Goal: Information Seeking & Learning: Check status

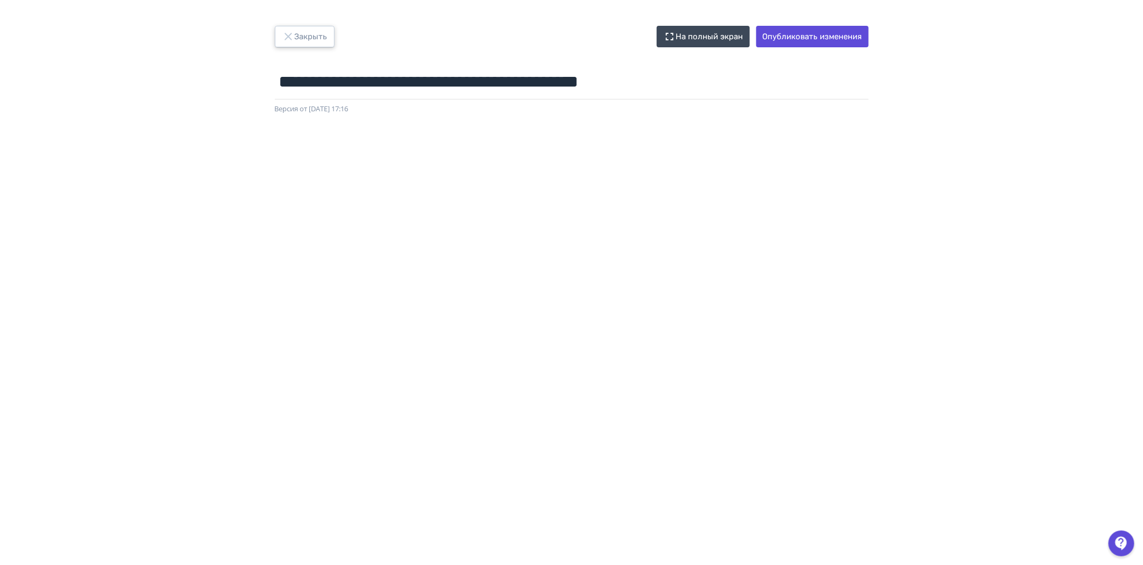
click at [291, 37] on icon "button" at bounding box center [288, 36] width 13 height 13
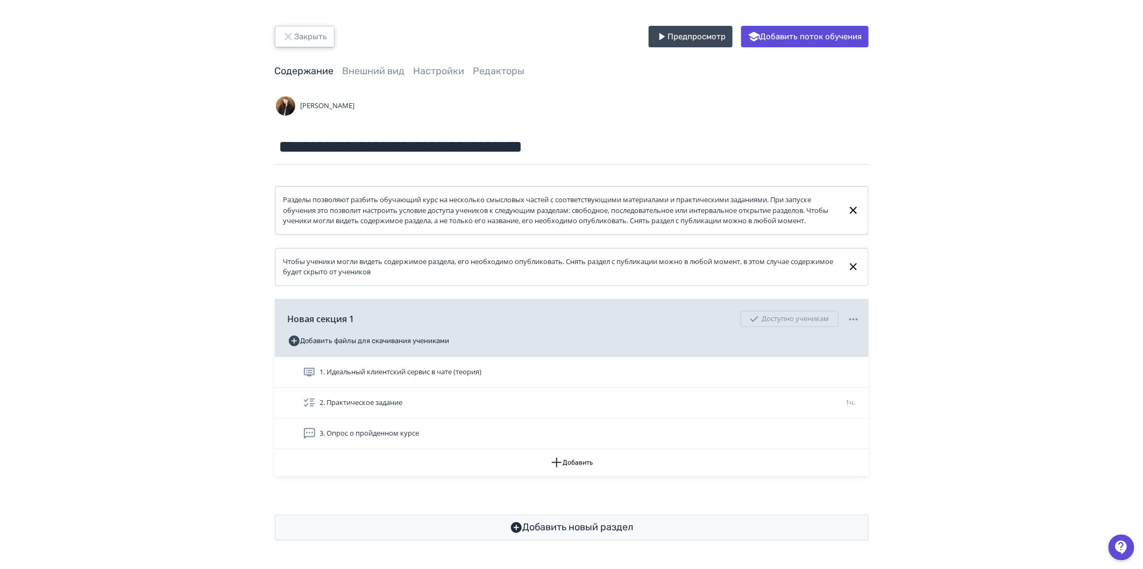
click at [300, 31] on button "Закрыть" at bounding box center [305, 37] width 60 height 22
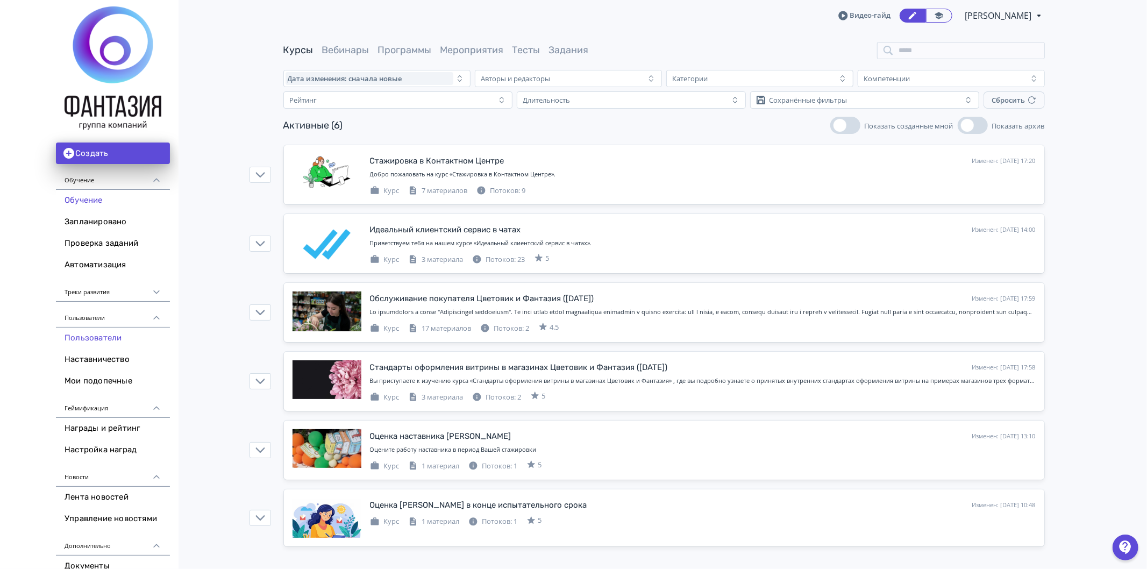
click at [108, 341] on link "Пользователи" at bounding box center [113, 339] width 114 height 22
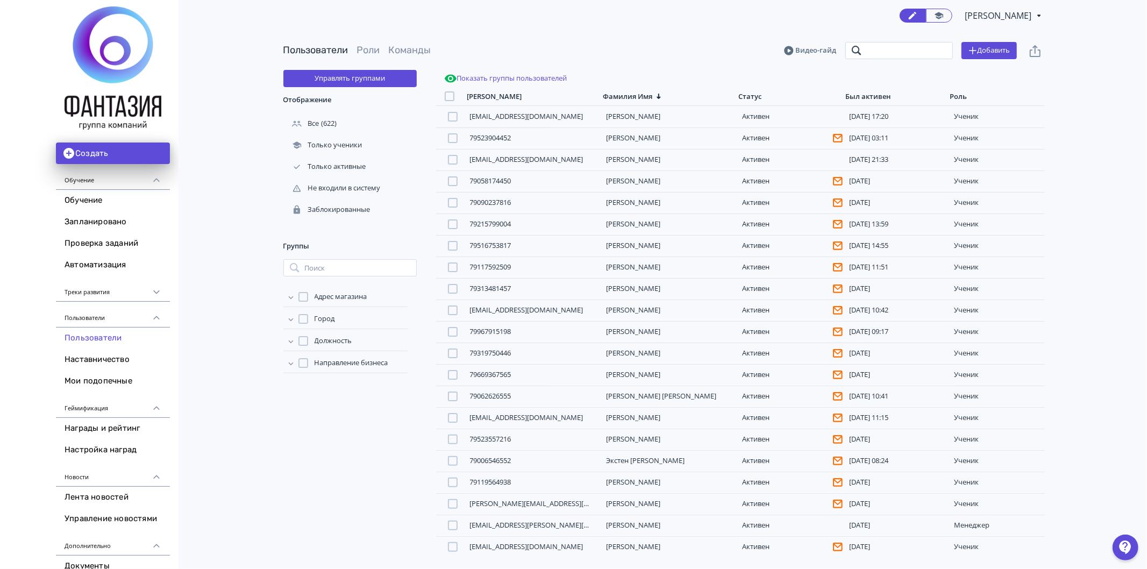
click at [902, 51] on input "search" at bounding box center [900, 50] width 108 height 17
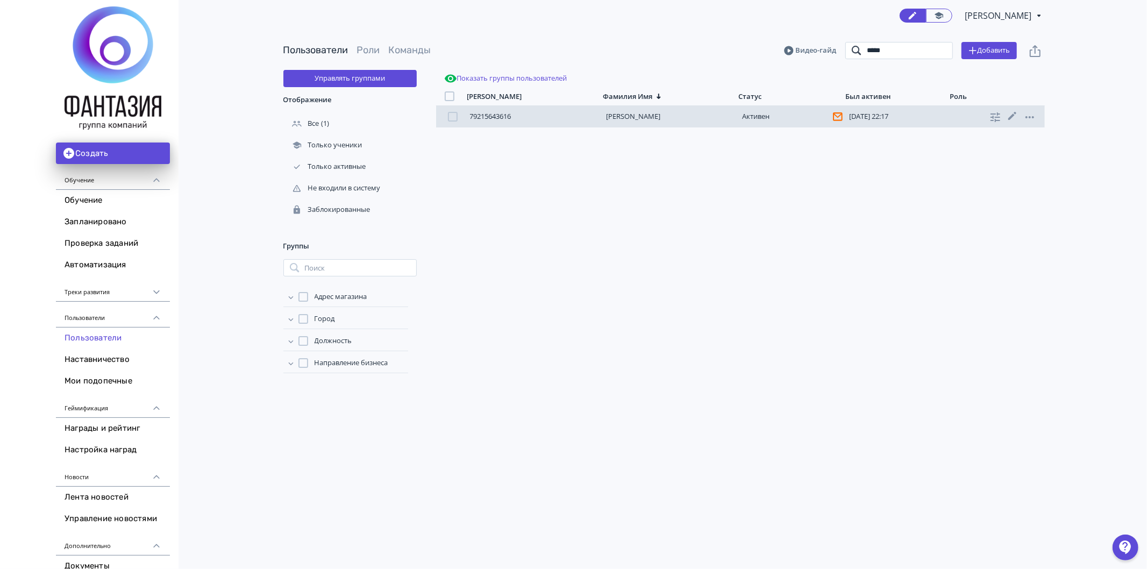
type input "*****"
click at [640, 117] on link "[PERSON_NAME]" at bounding box center [633, 116] width 54 height 10
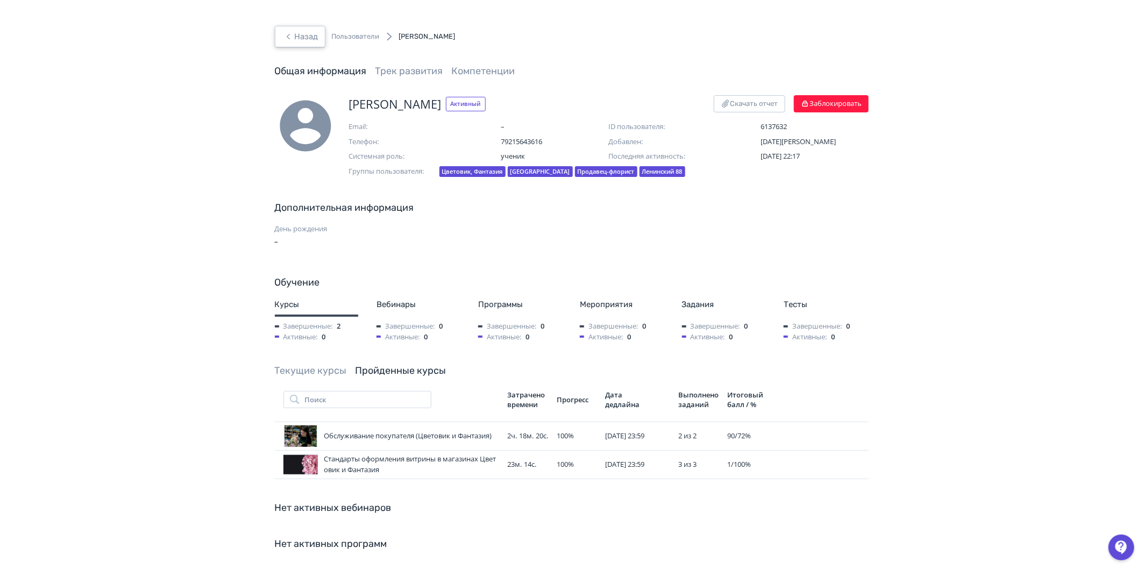
click at [286, 45] on button "Назад" at bounding box center [300, 37] width 51 height 22
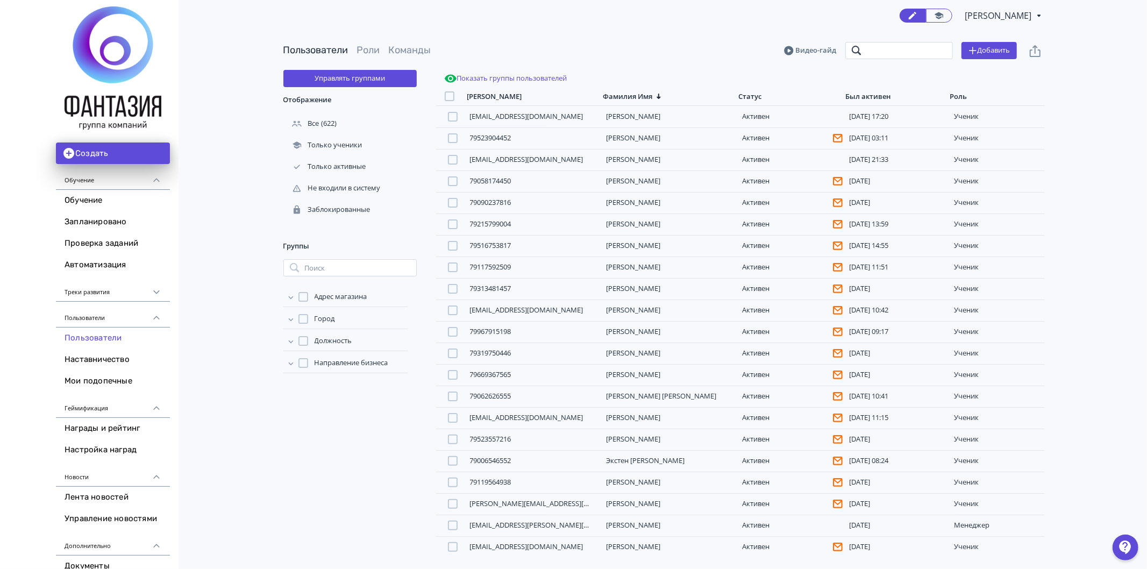
click at [881, 54] on input "search" at bounding box center [900, 50] width 108 height 17
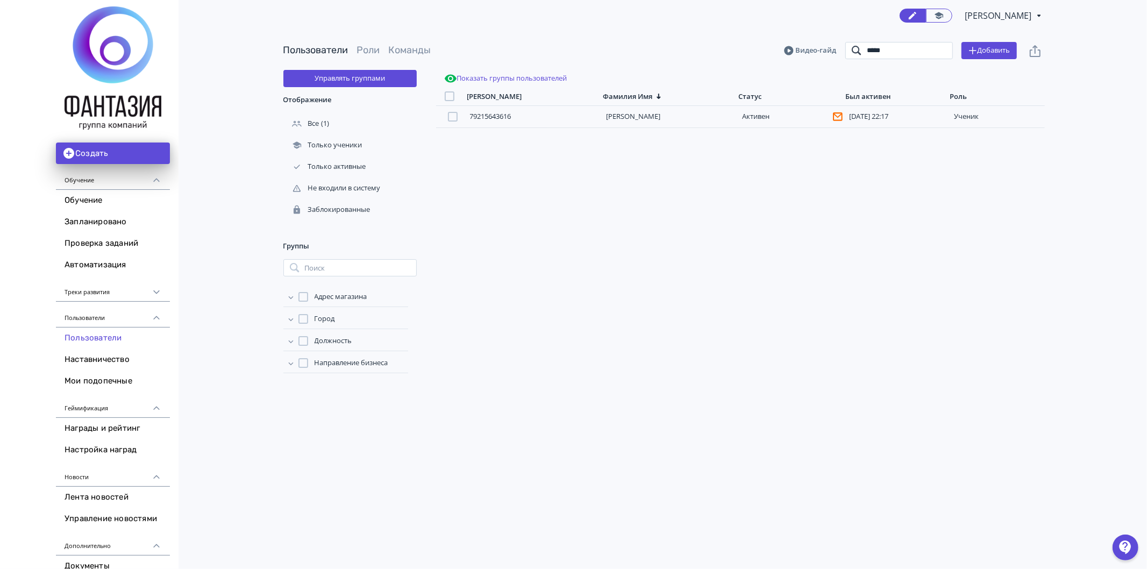
type input "*****"
click at [79, 337] on link "Пользователи" at bounding box center [113, 339] width 114 height 22
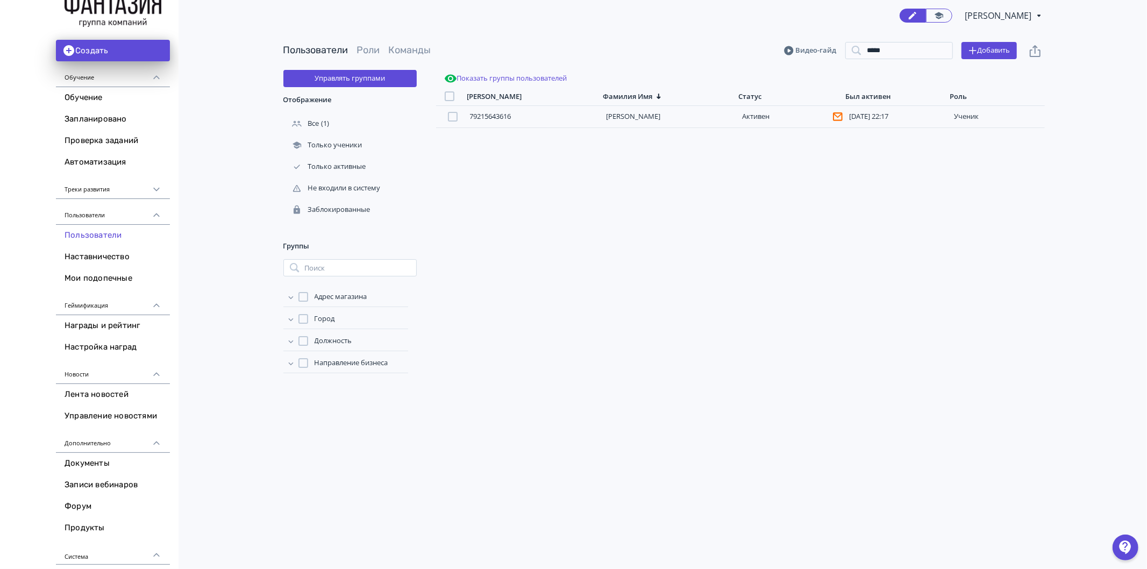
scroll to position [72, 0]
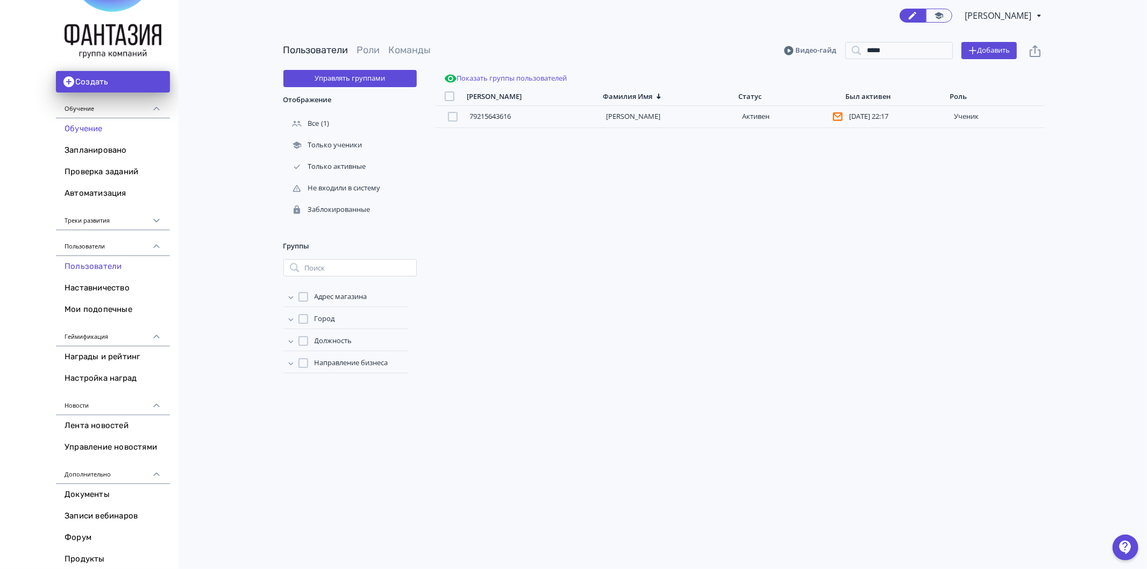
click at [82, 119] on link "Обучение" at bounding box center [113, 129] width 114 height 22
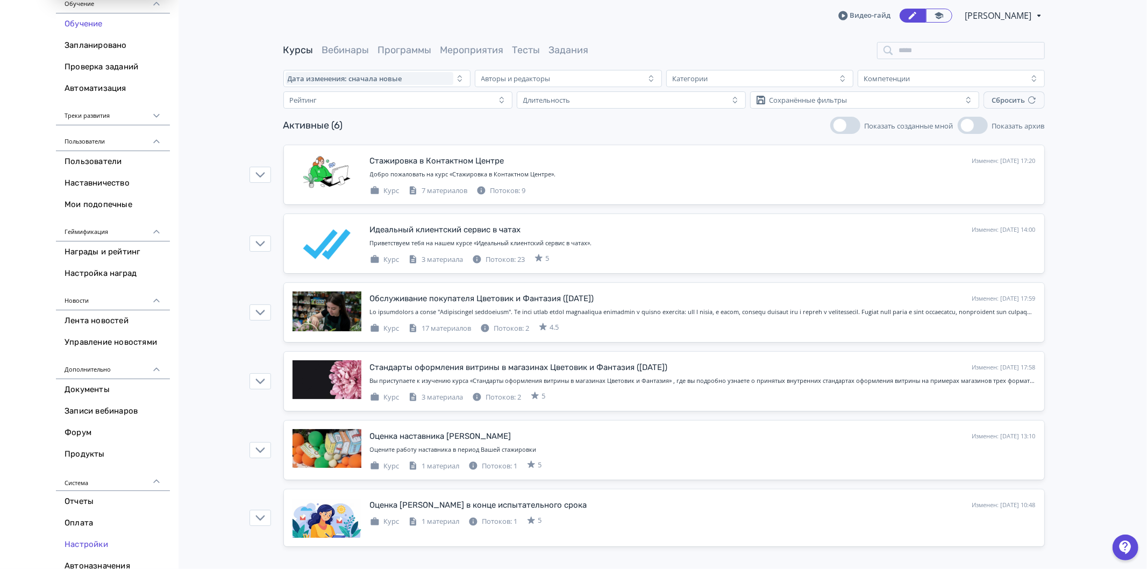
scroll to position [191, 0]
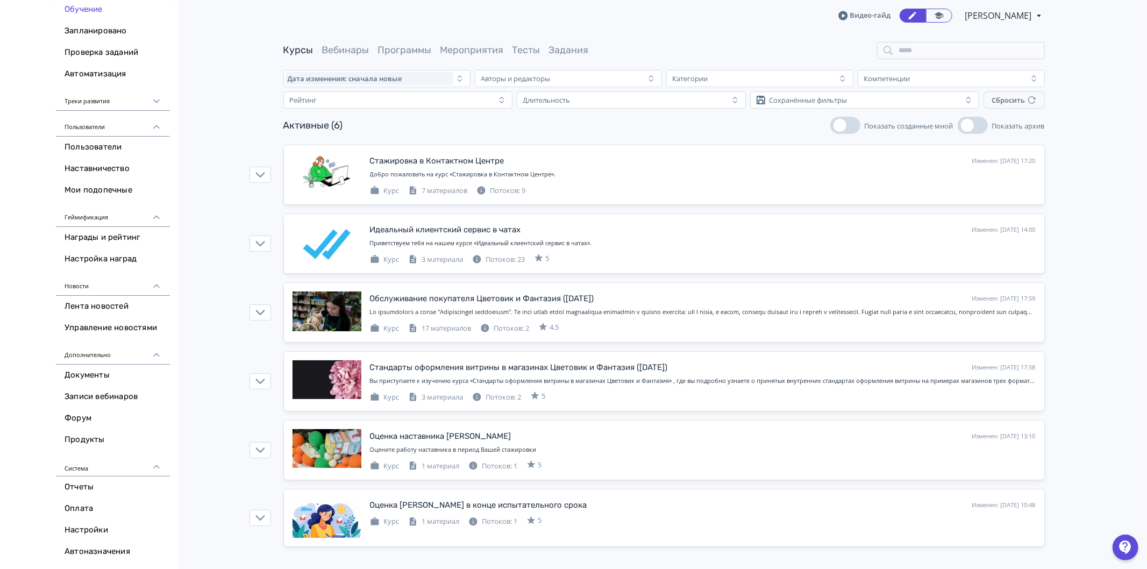
click at [156, 470] on icon at bounding box center [157, 467] width 10 height 10
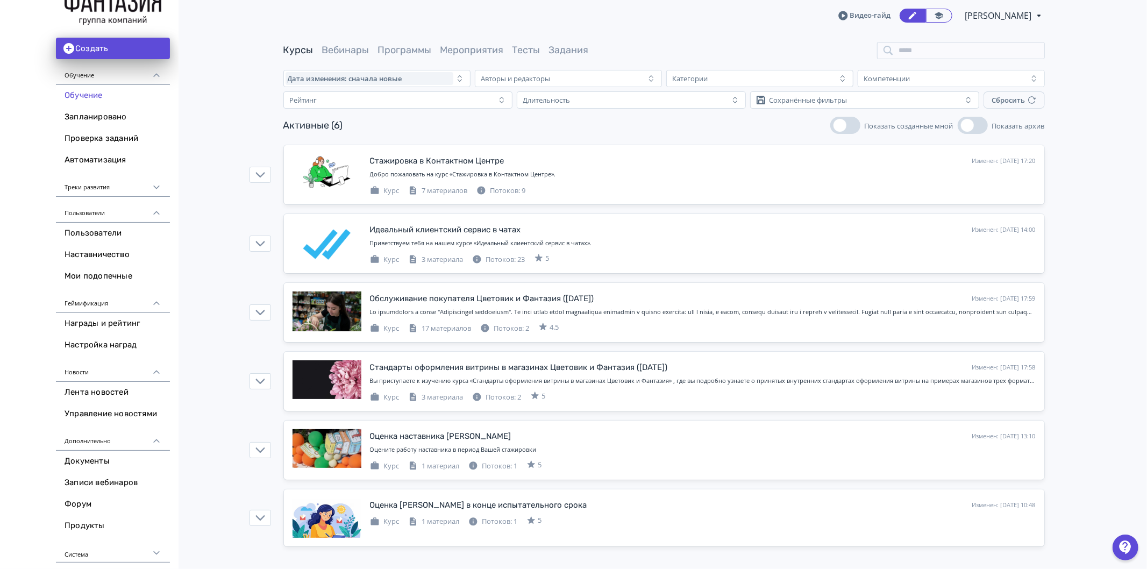
scroll to position [105, 0]
click at [150, 368] on div "Новости" at bounding box center [113, 369] width 114 height 26
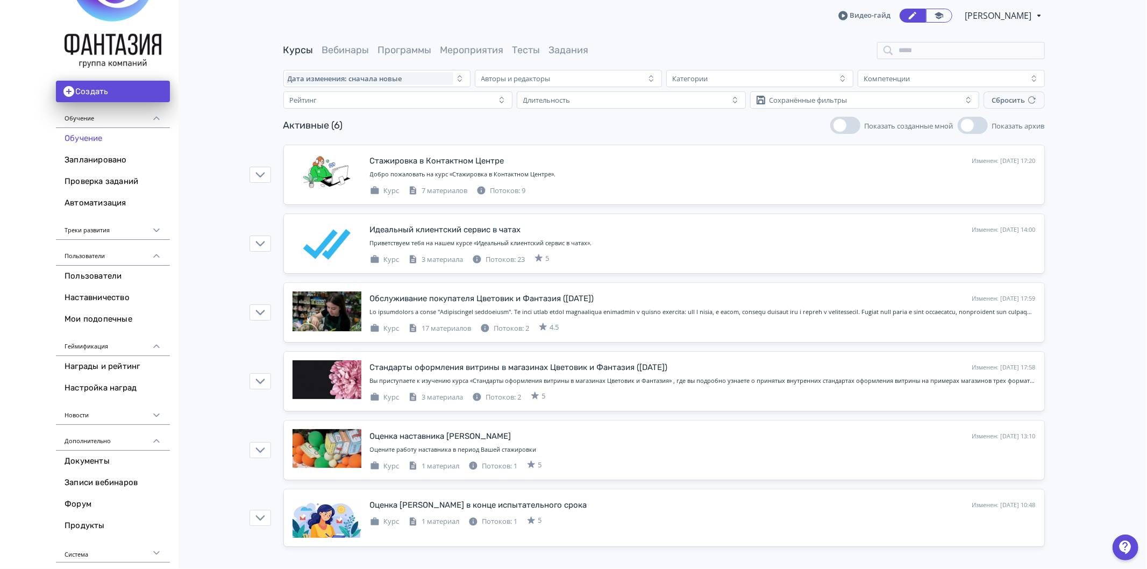
click at [159, 228] on icon at bounding box center [157, 230] width 10 height 10
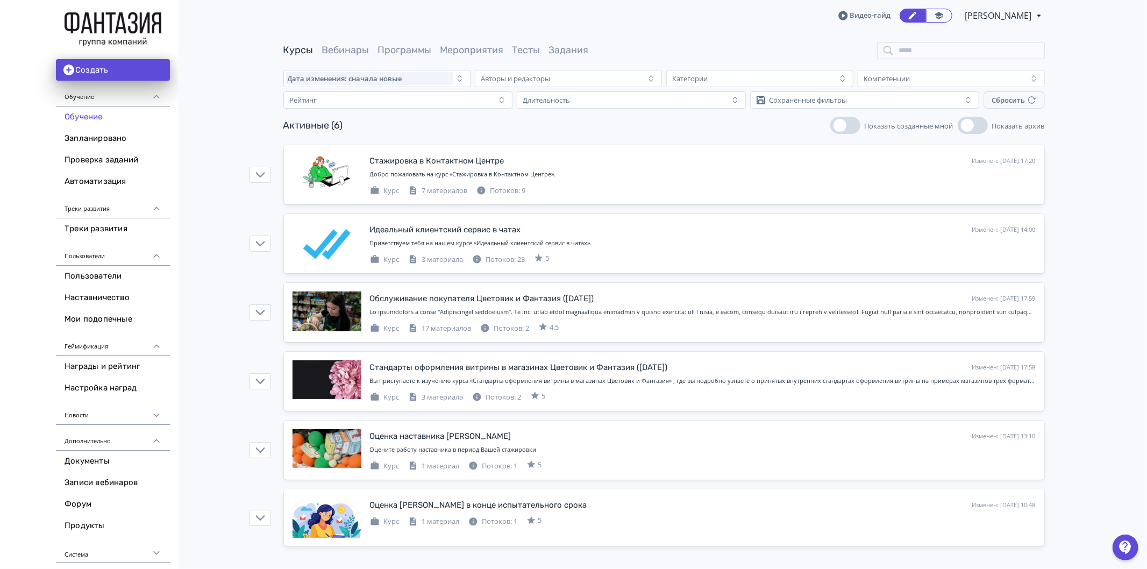
click at [157, 253] on icon at bounding box center [157, 256] width 10 height 10
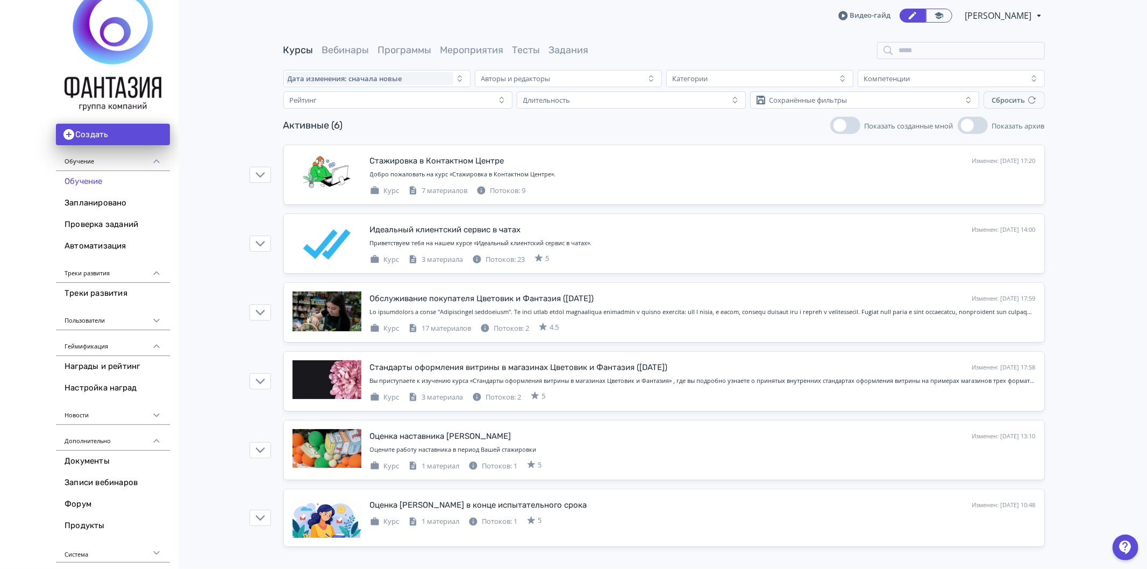
click at [155, 162] on icon at bounding box center [157, 162] width 10 height 10
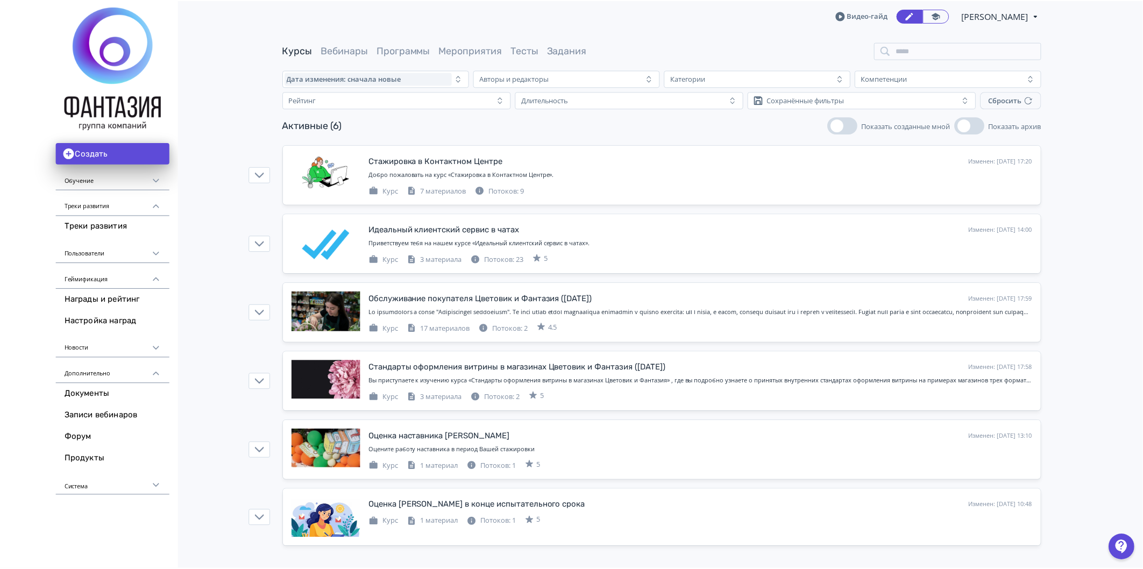
scroll to position [0, 0]
click at [963, 122] on span "button" at bounding box center [967, 125] width 13 height 13
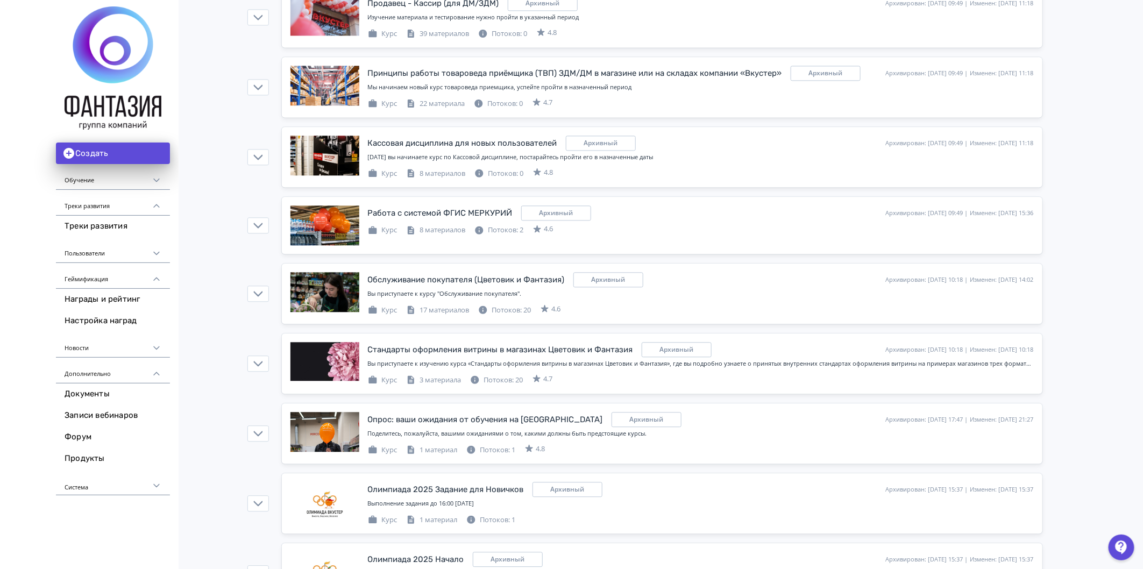
scroll to position [1136, 0]
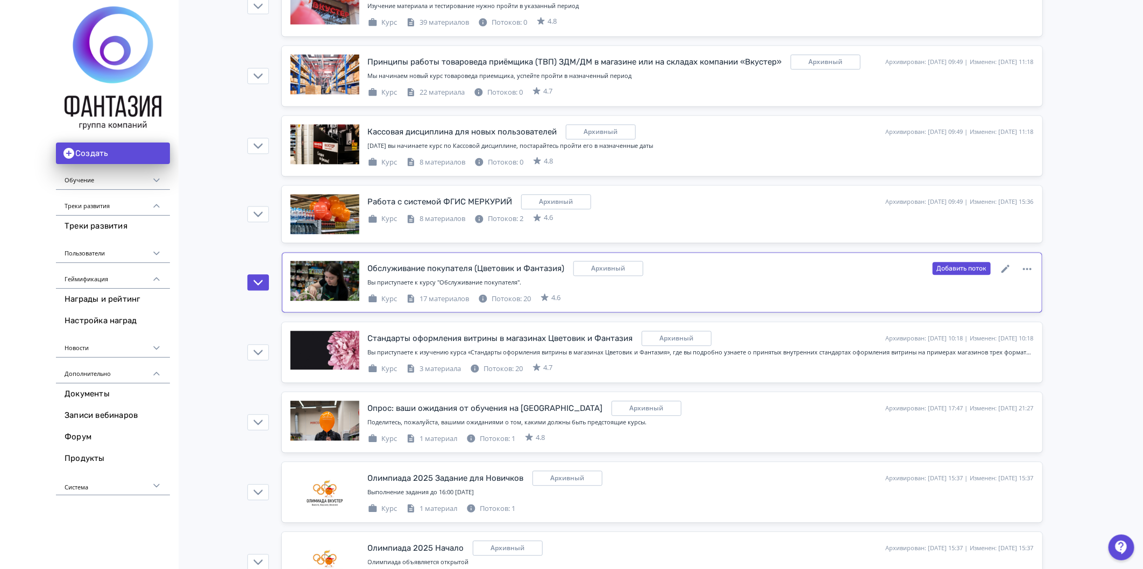
click at [461, 302] on div "17 материалов" at bounding box center [437, 299] width 63 height 11
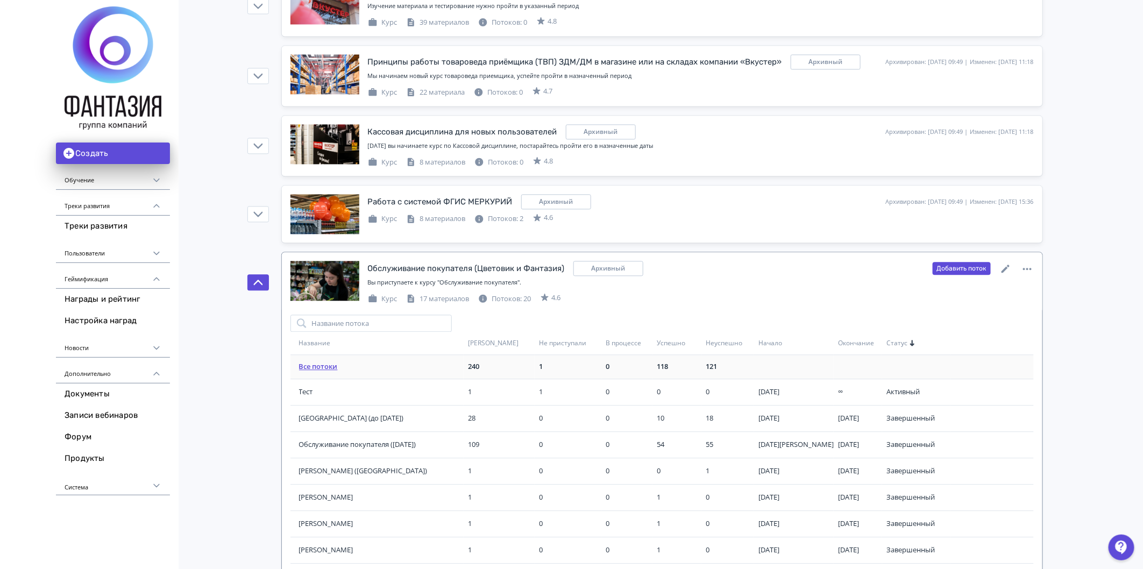
click at [306, 371] on link "Все потоки" at bounding box center [318, 367] width 39 height 10
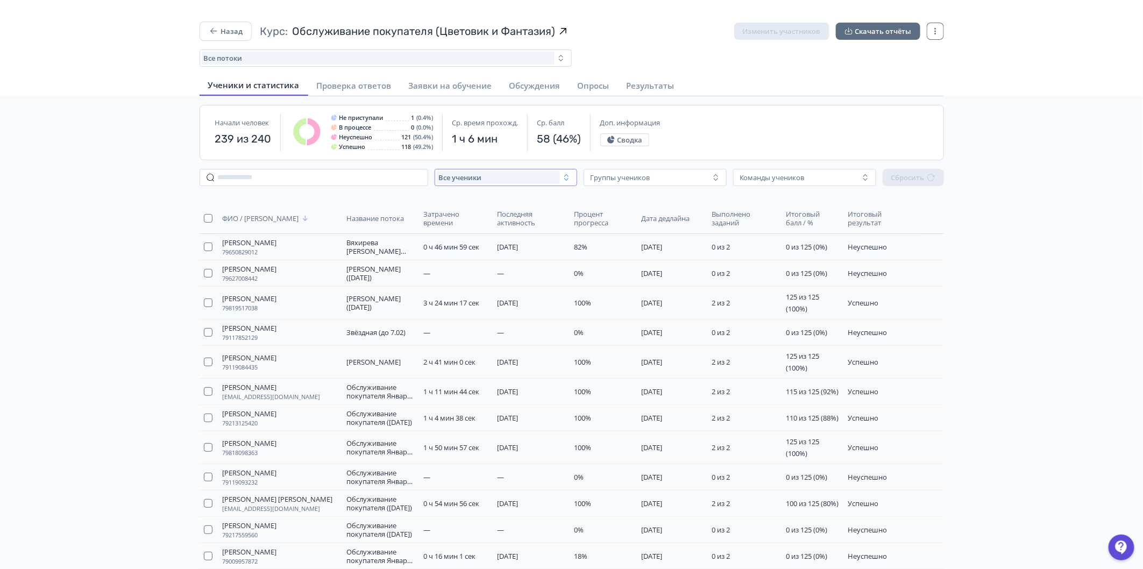
click at [562, 179] on icon "button" at bounding box center [566, 177] width 9 height 9
click at [526, 243] on button "C прогрессом" at bounding box center [507, 240] width 116 height 19
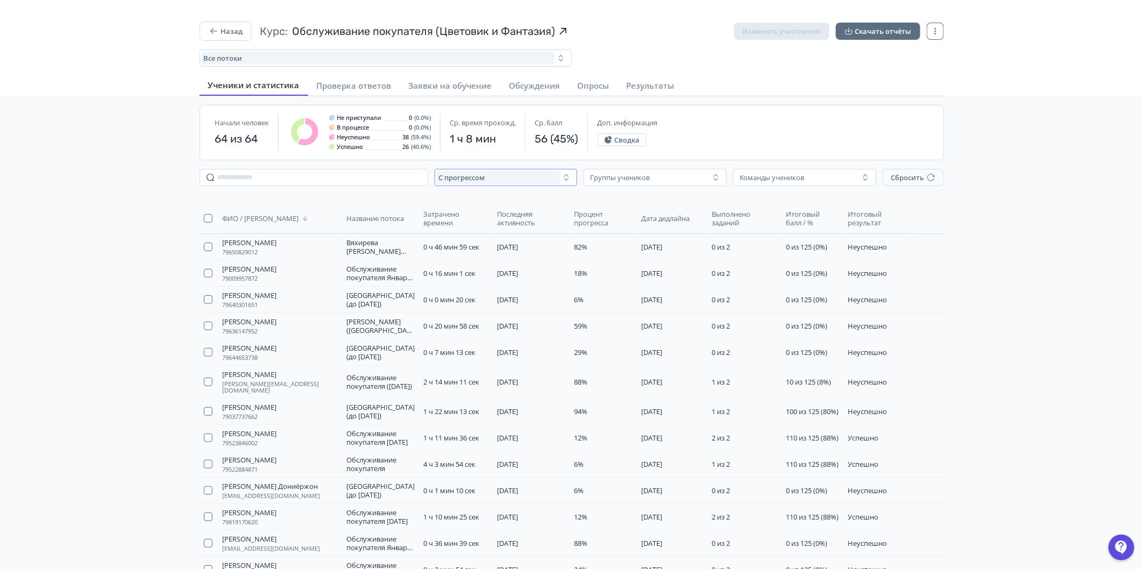
click at [569, 178] on icon "button" at bounding box center [566, 177] width 9 height 9
click at [477, 201] on span "Все ученики" at bounding box center [473, 202] width 49 height 11
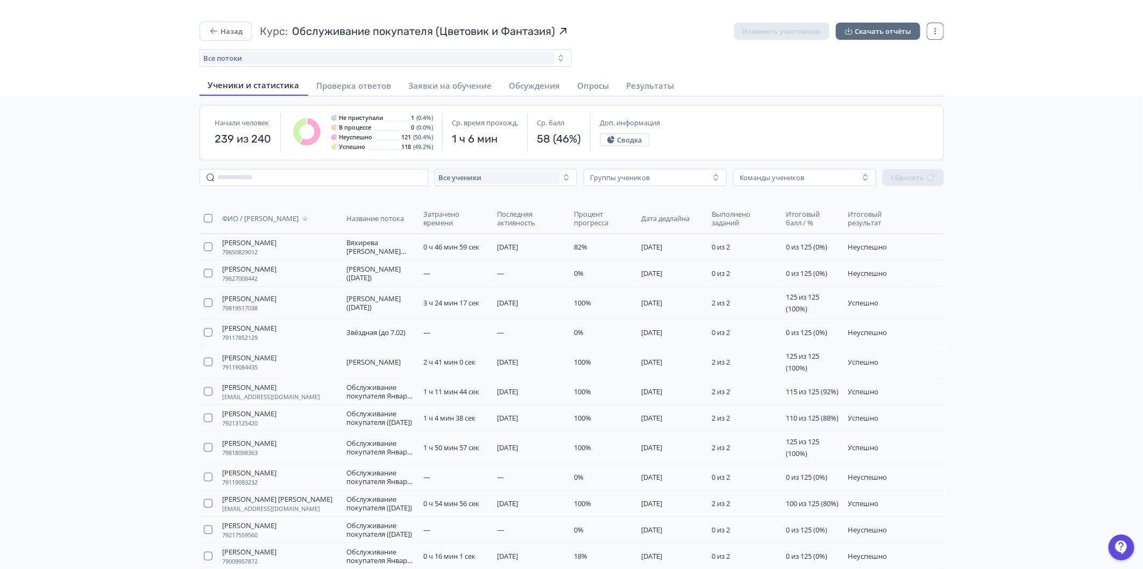
click at [875, 217] on span "Итоговый результат" at bounding box center [876, 218] width 57 height 17
click at [852, 223] on span "Итоговый результат" at bounding box center [876, 218] width 57 height 17
click at [212, 34] on icon "button" at bounding box center [213, 31] width 11 height 11
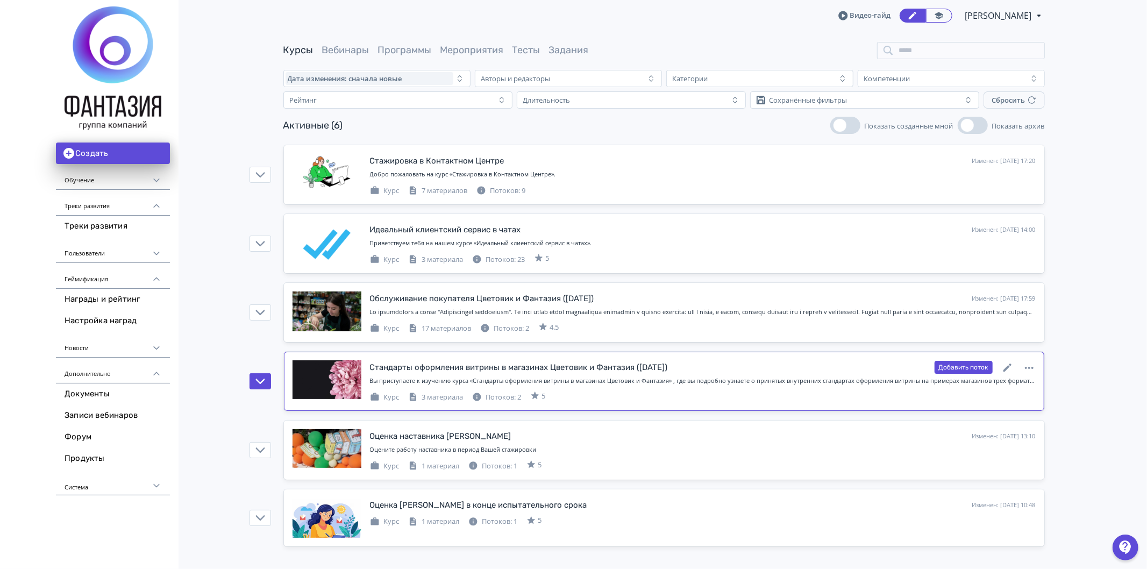
click at [432, 398] on div "3 материала" at bounding box center [435, 397] width 55 height 11
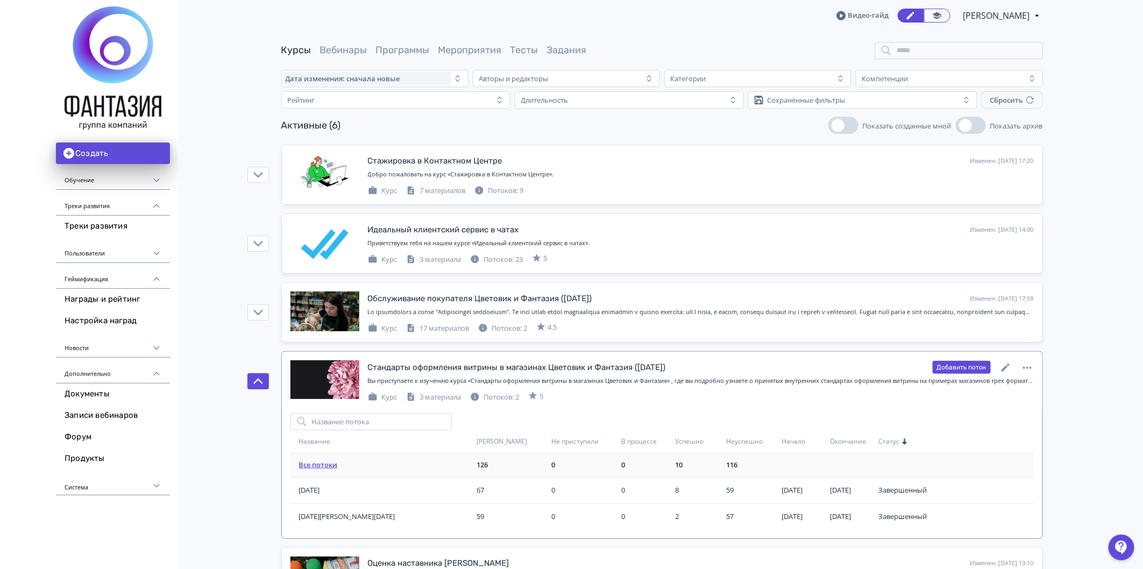
click at [325, 465] on link "Все потоки" at bounding box center [318, 465] width 39 height 10
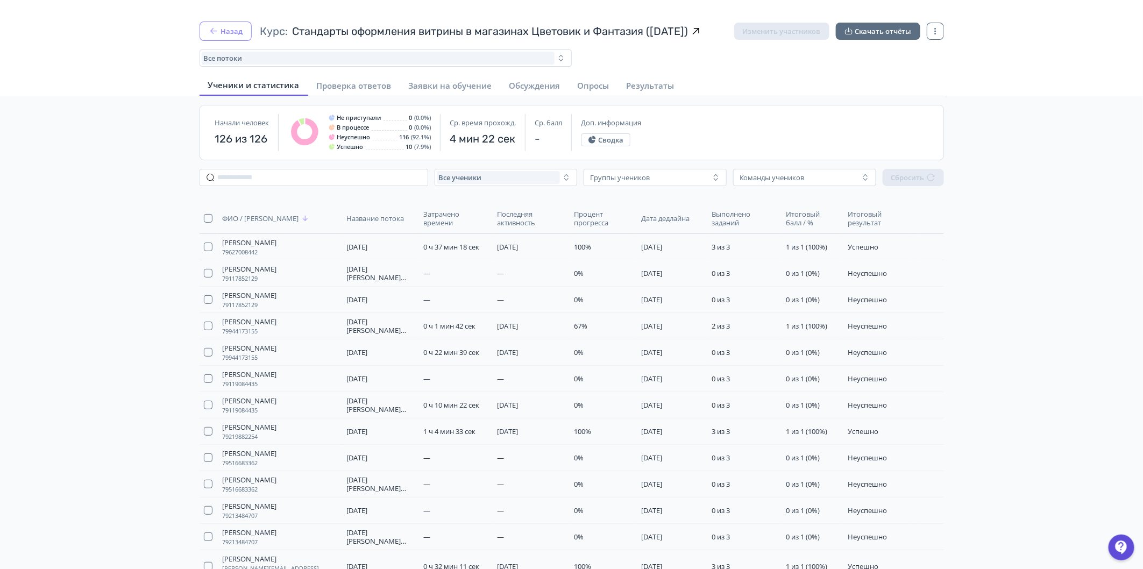
click at [222, 38] on button "Назад" at bounding box center [226, 31] width 52 height 19
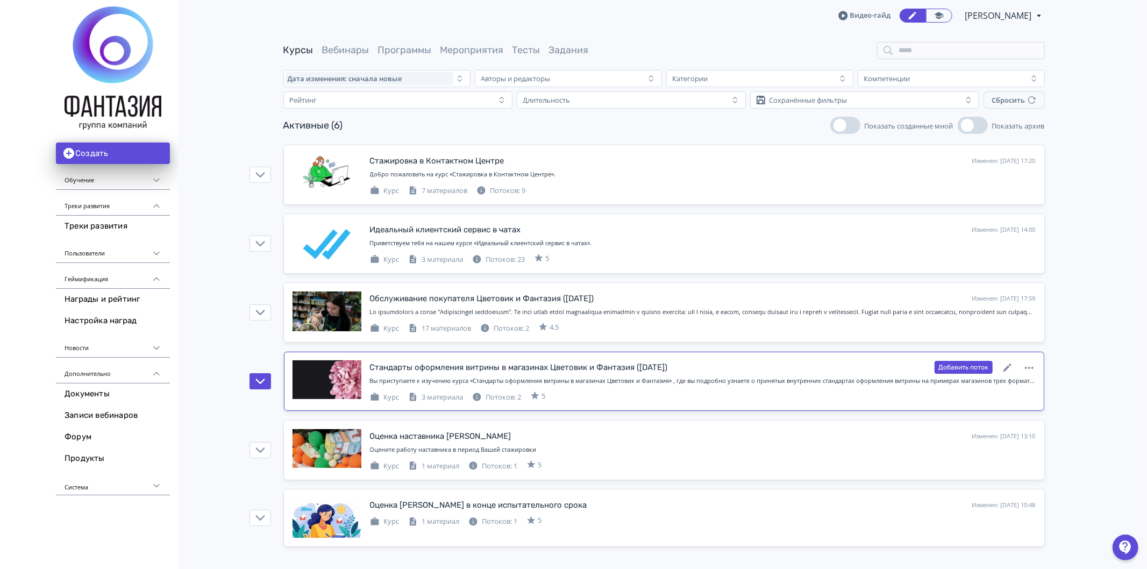
click at [449, 394] on div "3 материала" at bounding box center [435, 397] width 55 height 11
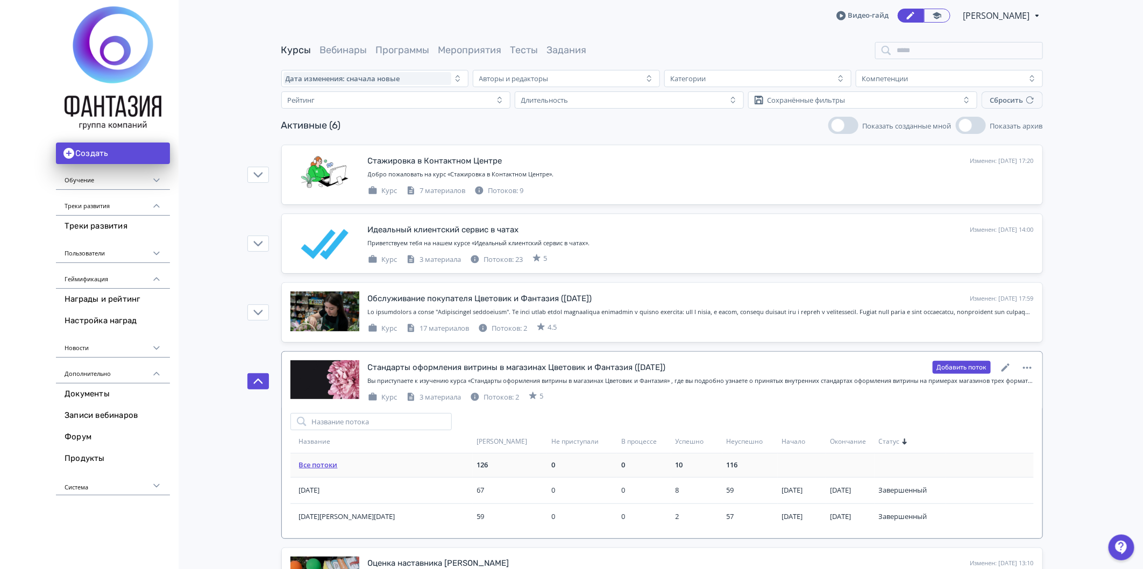
click at [309, 466] on link "Все потоки" at bounding box center [318, 465] width 39 height 10
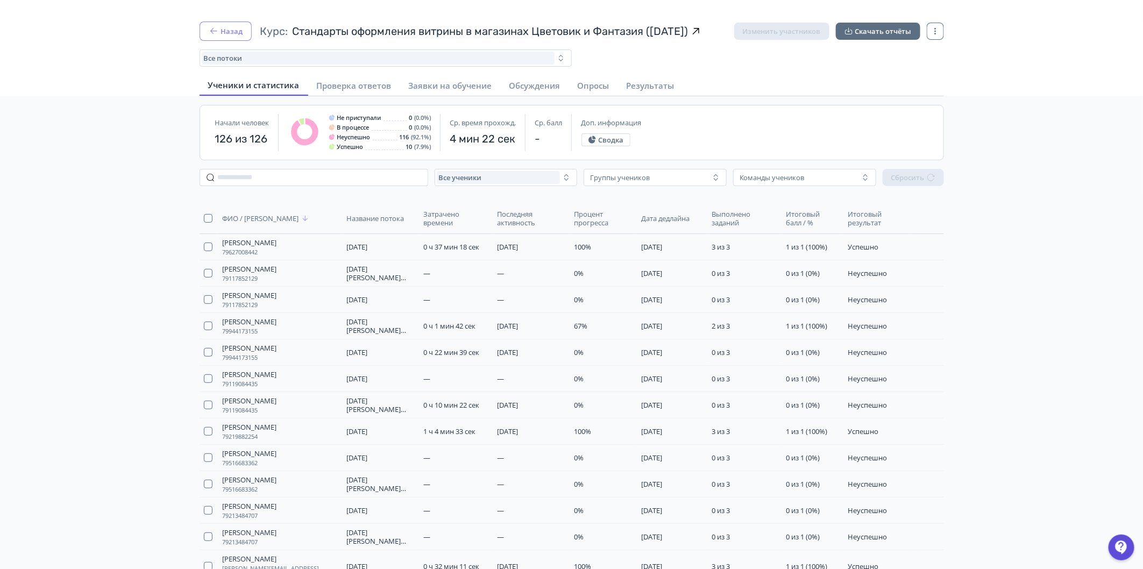
click at [227, 39] on button "Назад" at bounding box center [226, 31] width 52 height 19
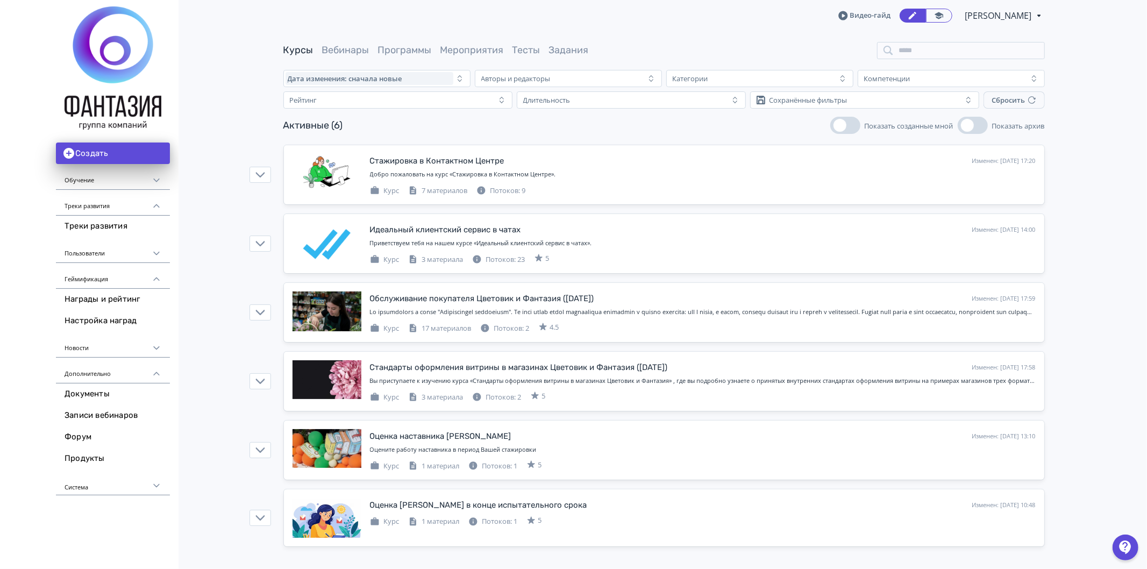
click at [971, 126] on span "button" at bounding box center [967, 125] width 13 height 13
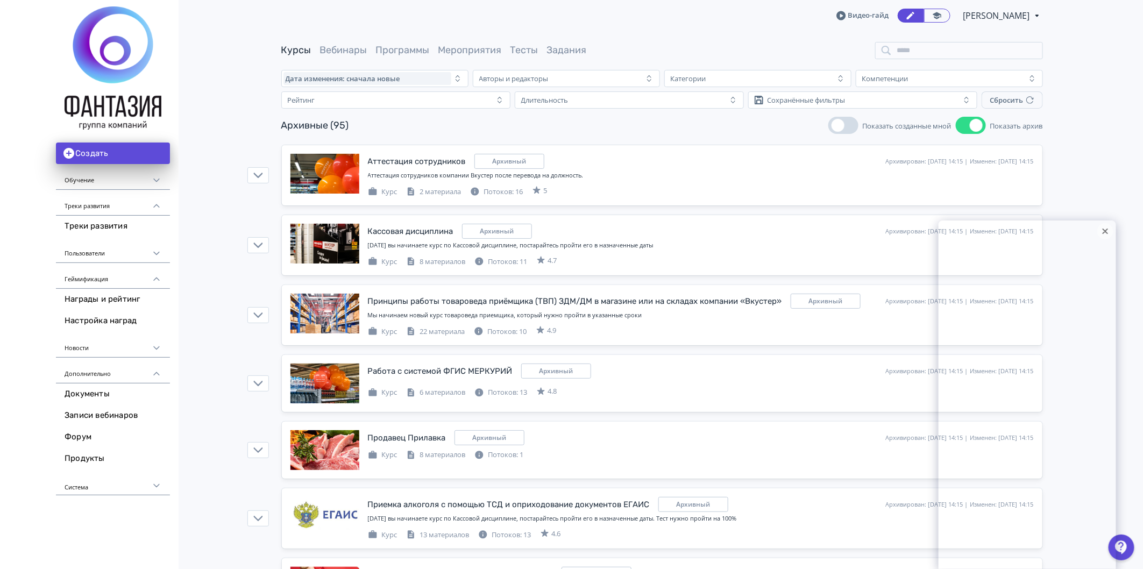
click at [1104, 234] on icon at bounding box center [1105, 231] width 5 height 5
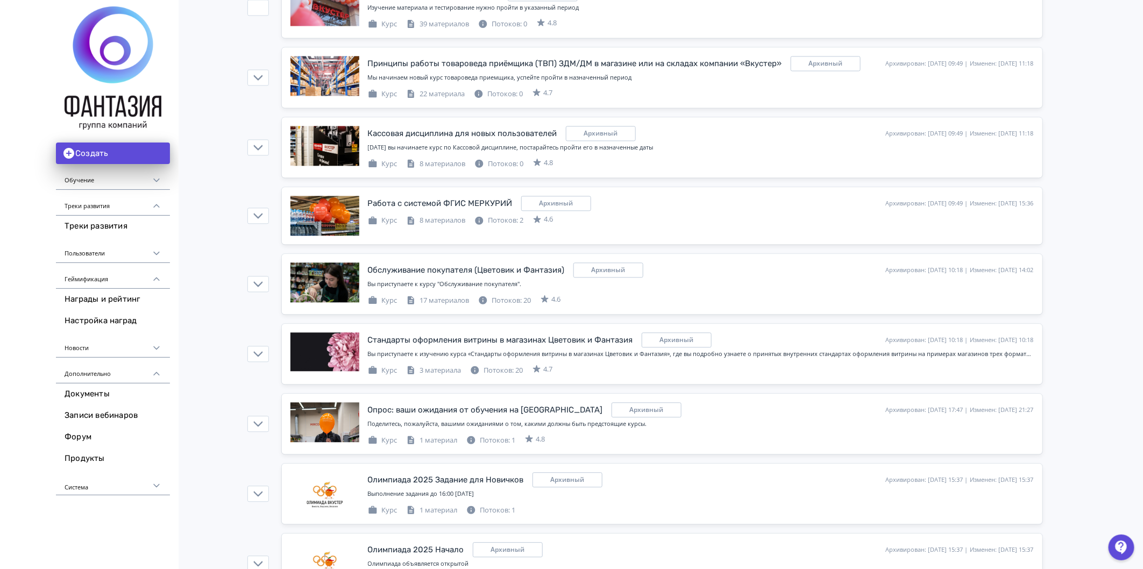
scroll to position [1136, 0]
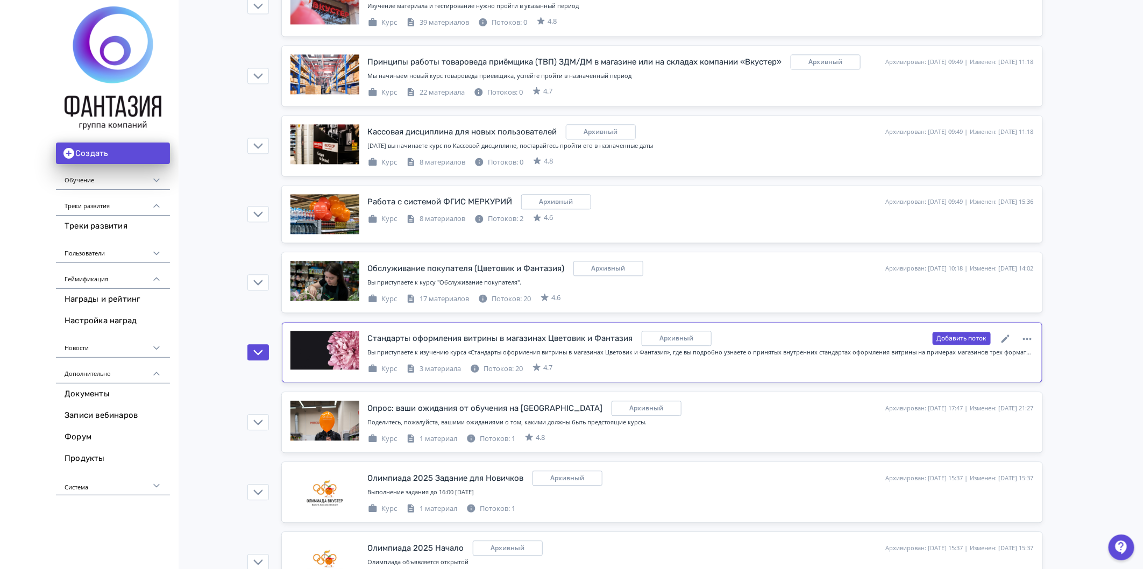
click at [429, 374] on div "3 материала" at bounding box center [433, 369] width 55 height 11
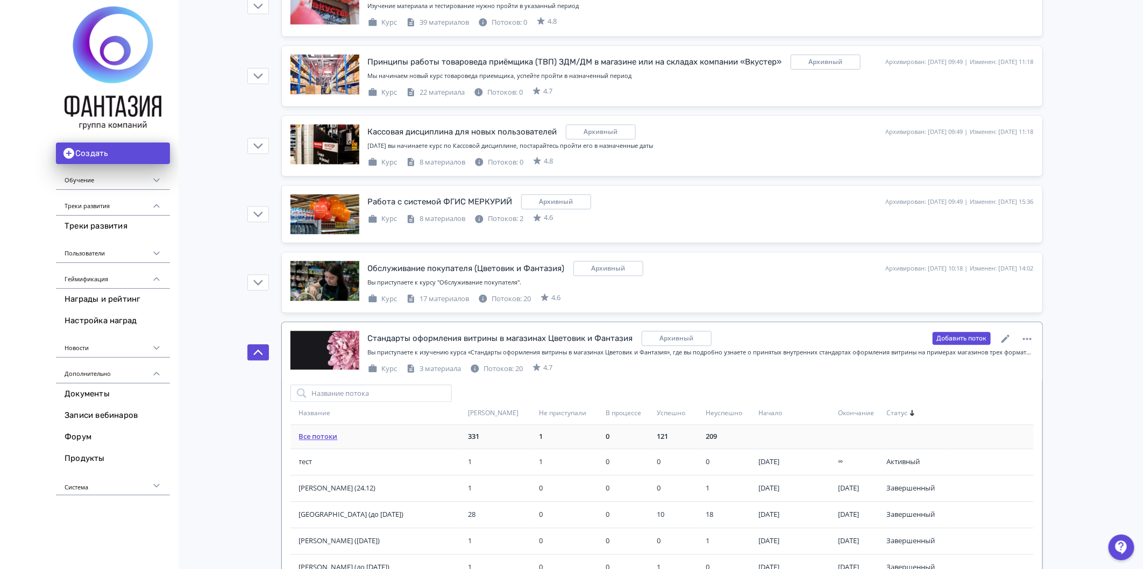
click at [316, 438] on link "Все потоки" at bounding box center [318, 436] width 39 height 10
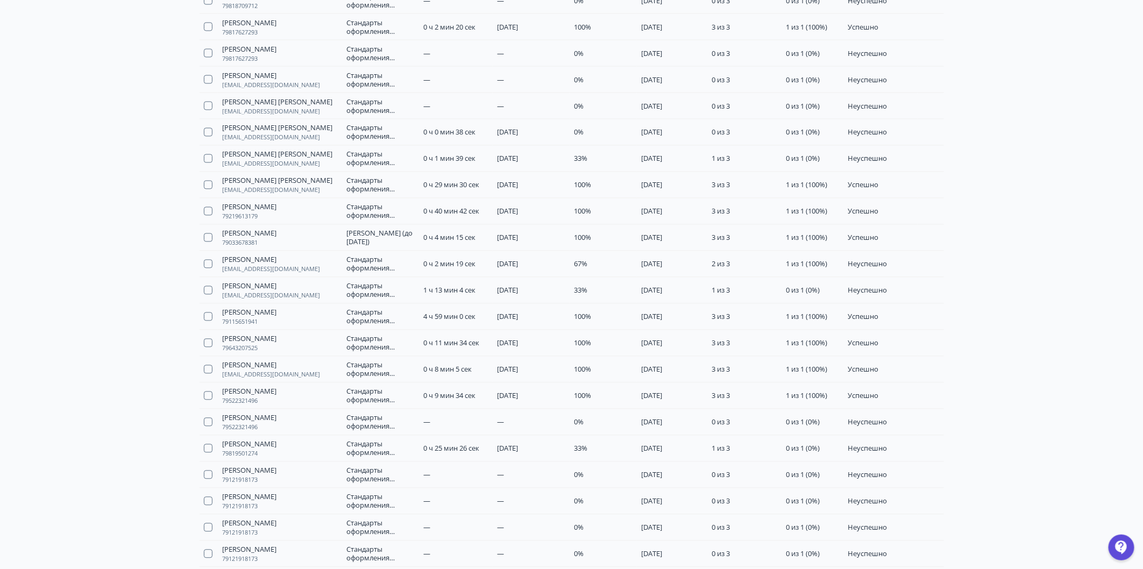
scroll to position [0, 0]
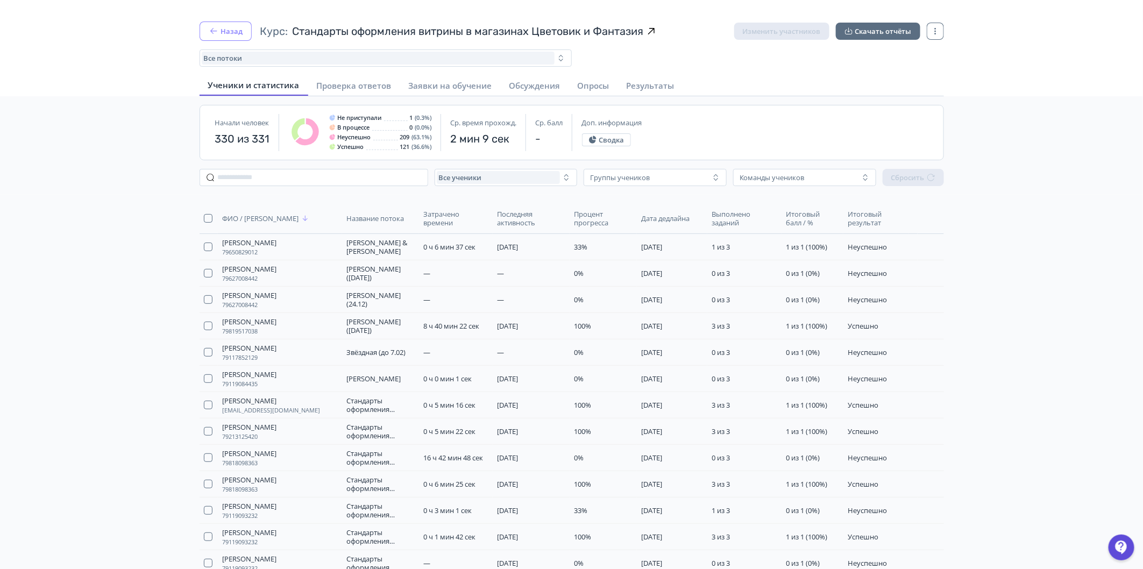
click at [218, 27] on icon "button" at bounding box center [213, 31] width 11 height 11
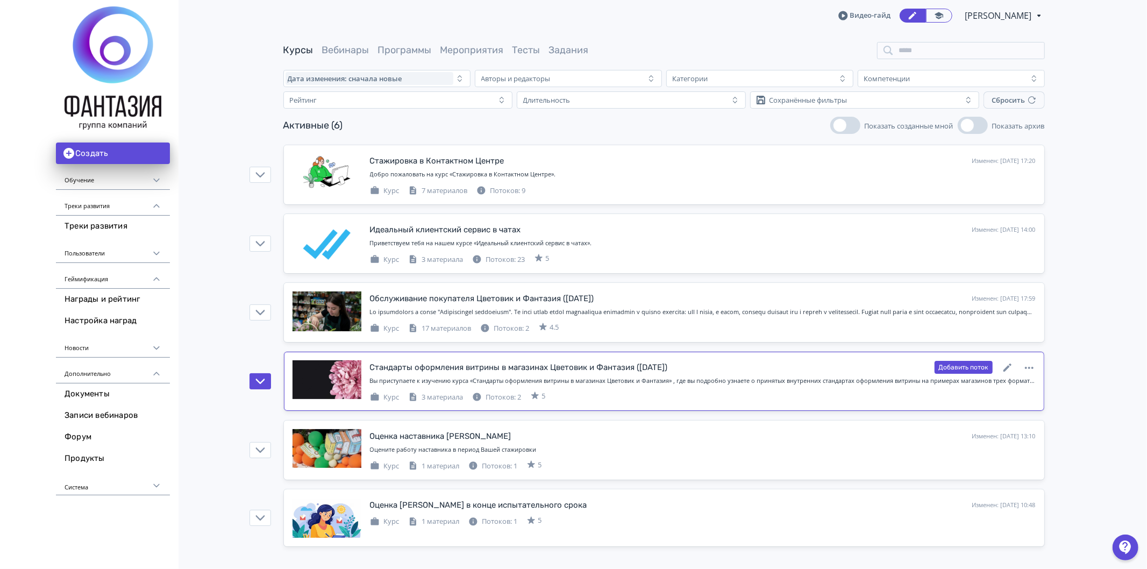
click at [434, 397] on div "3 материала" at bounding box center [435, 397] width 55 height 11
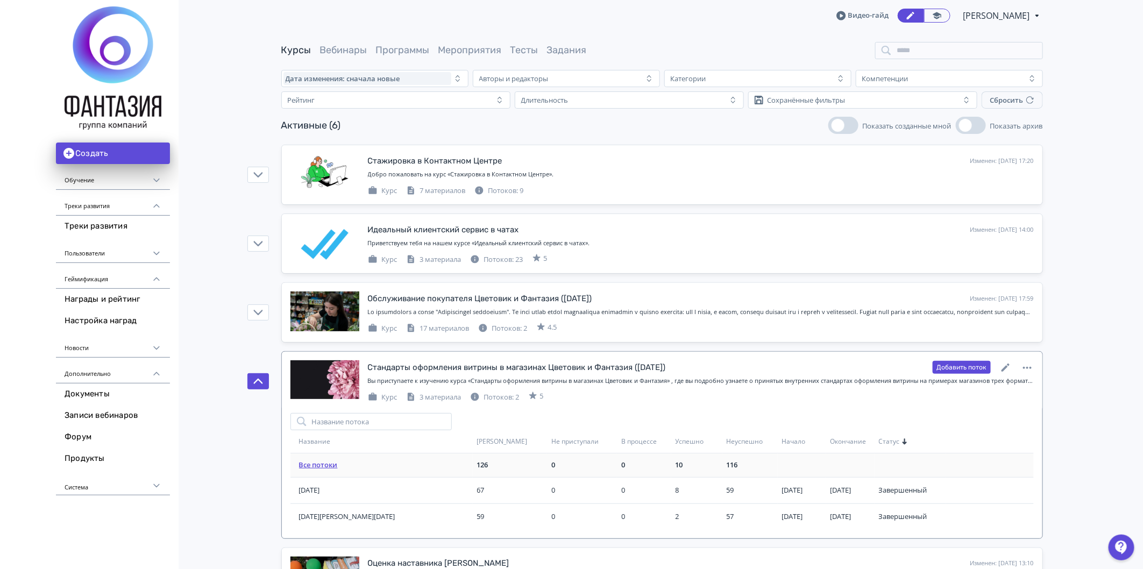
click at [329, 466] on link "Все потоки" at bounding box center [318, 465] width 39 height 10
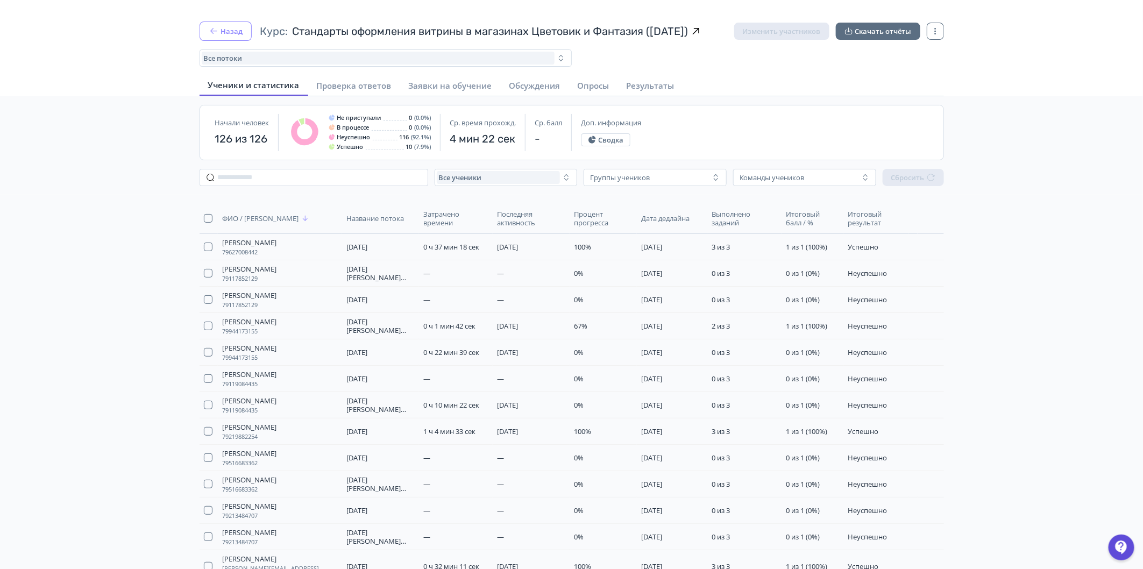
click at [221, 34] on button "Назад" at bounding box center [226, 31] width 52 height 19
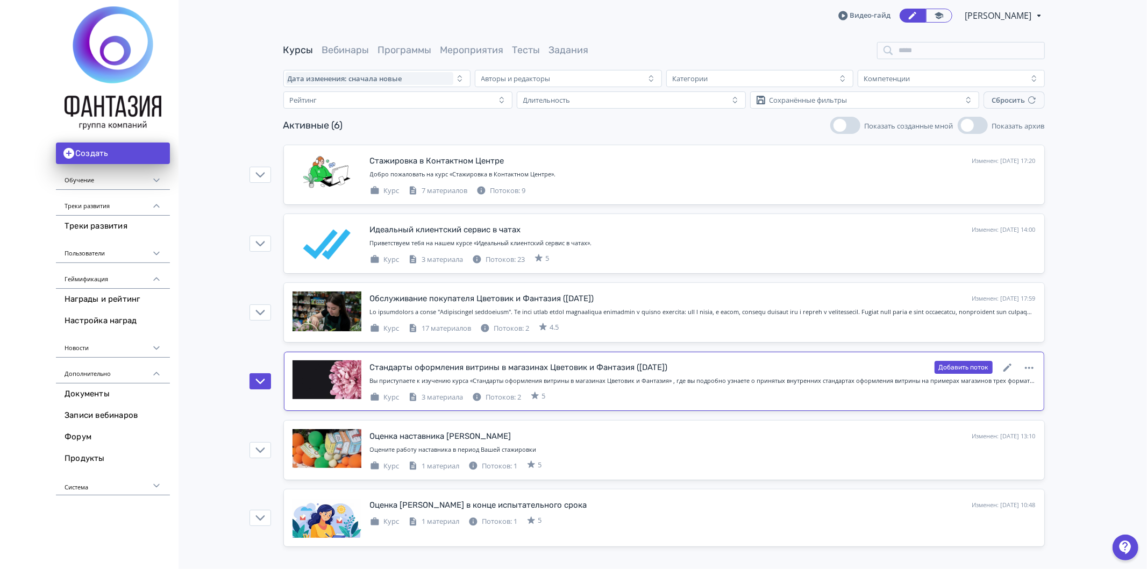
click at [450, 394] on div "3 материала" at bounding box center [435, 397] width 55 height 11
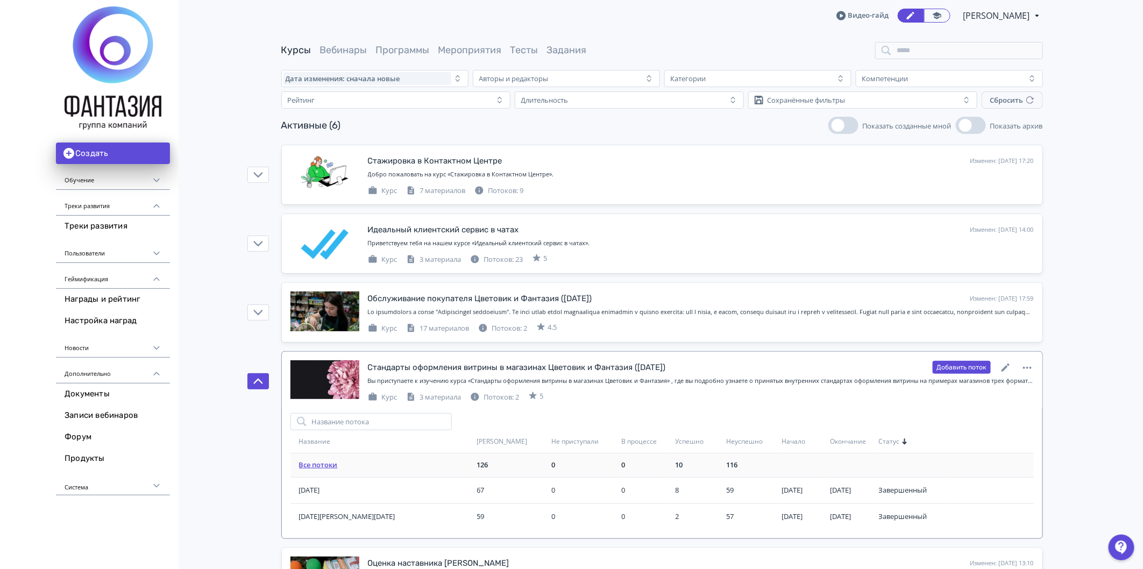
click at [325, 465] on link "Все потоки" at bounding box center [318, 465] width 39 height 10
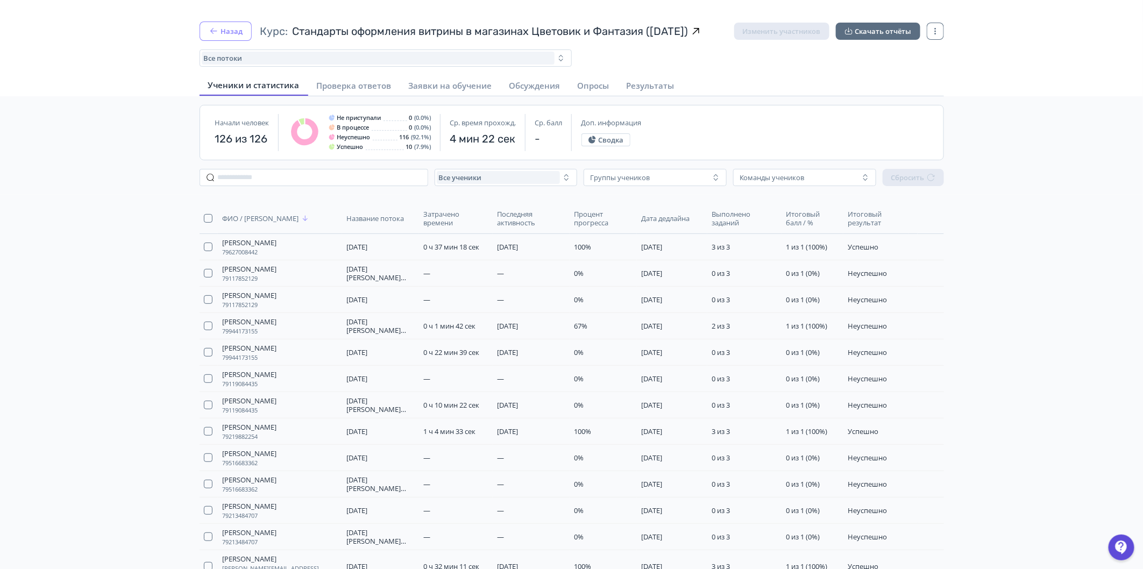
click at [224, 26] on button "Назад" at bounding box center [226, 31] width 52 height 19
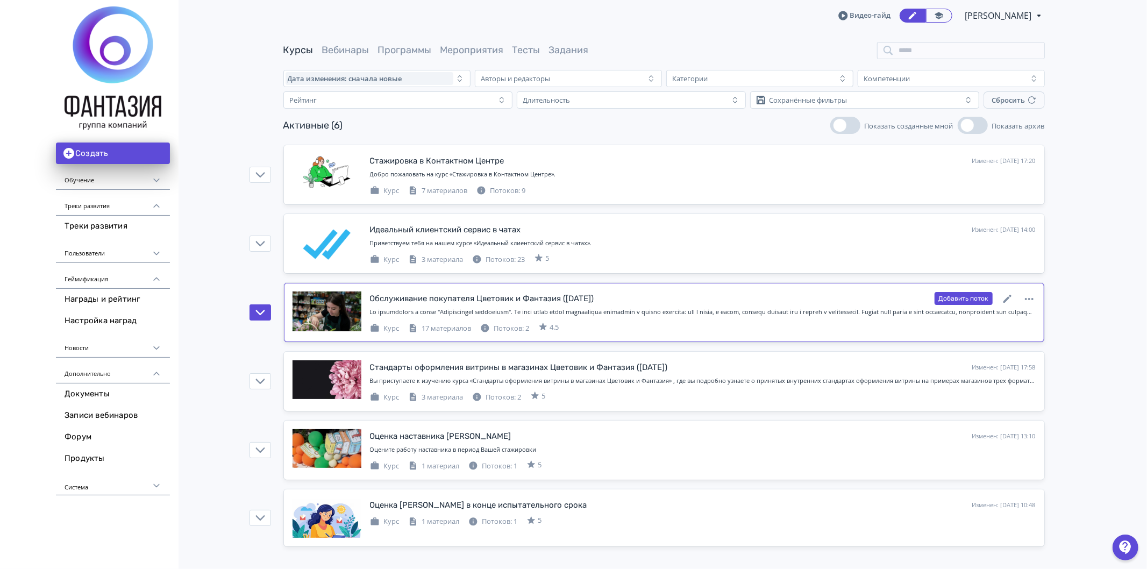
click at [447, 327] on div "17 материалов" at bounding box center [439, 328] width 63 height 11
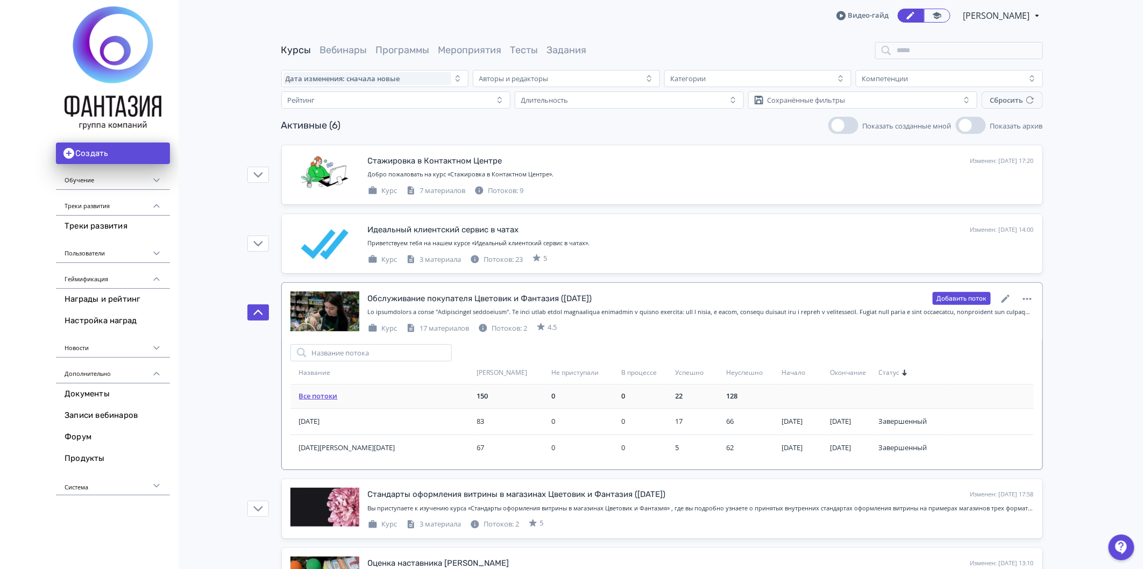
click at [318, 394] on link "Все потоки" at bounding box center [318, 396] width 39 height 10
